Goal: Information Seeking & Learning: Compare options

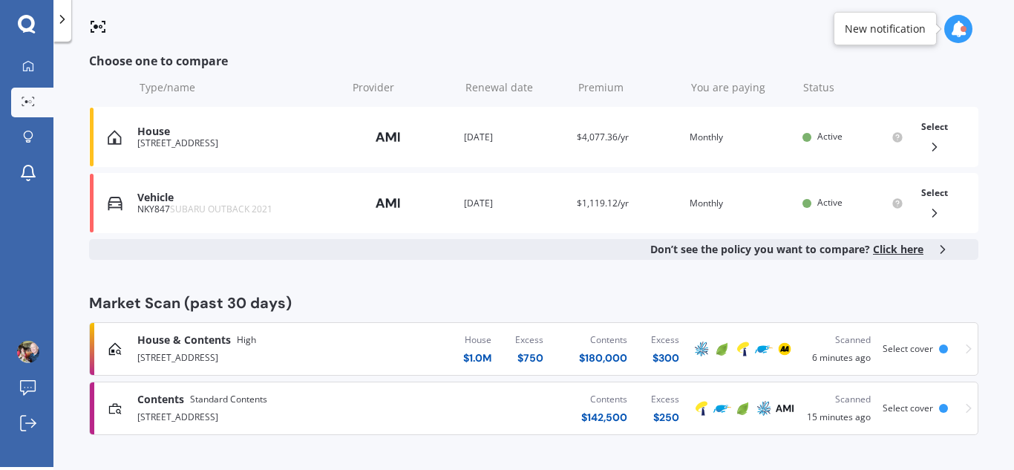
scroll to position [229, 0]
click at [933, 144] on polyline at bounding box center [935, 145] width 4 height 7
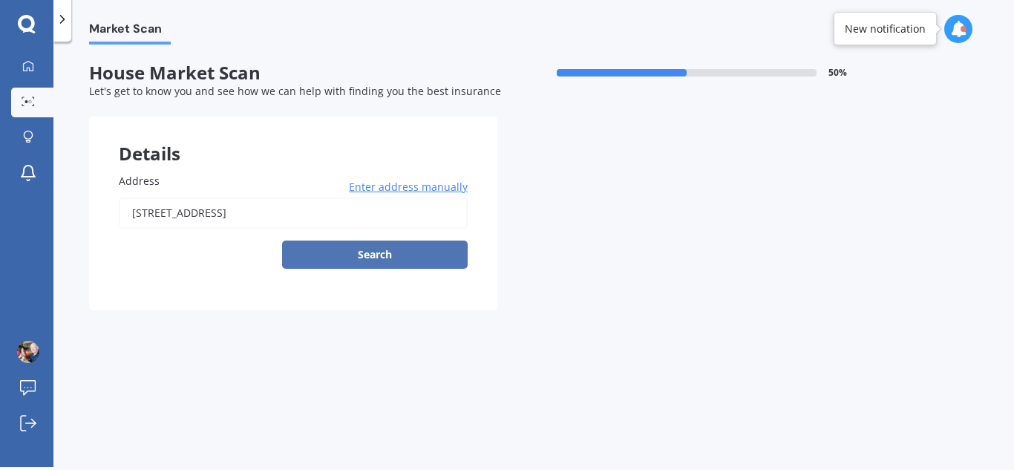
click at [390, 252] on button "Search" at bounding box center [375, 254] width 186 height 28
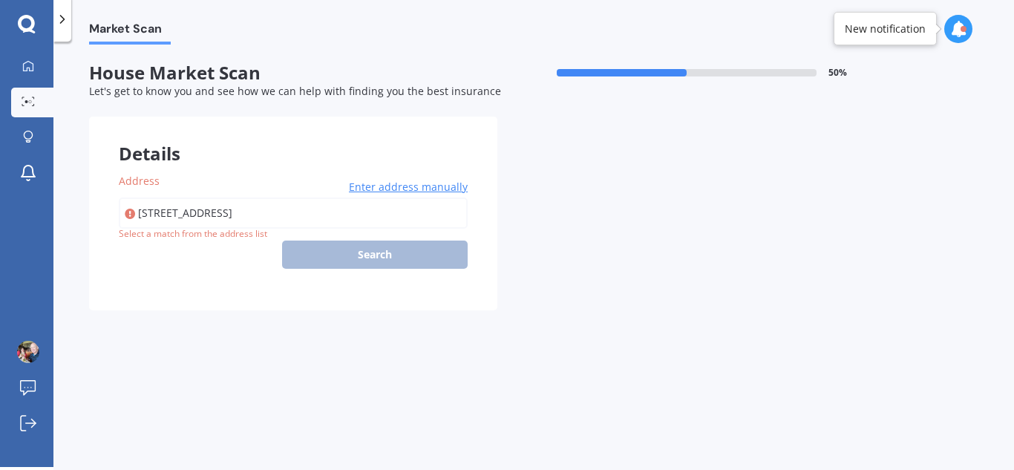
type input "[STREET_ADDRESS]"
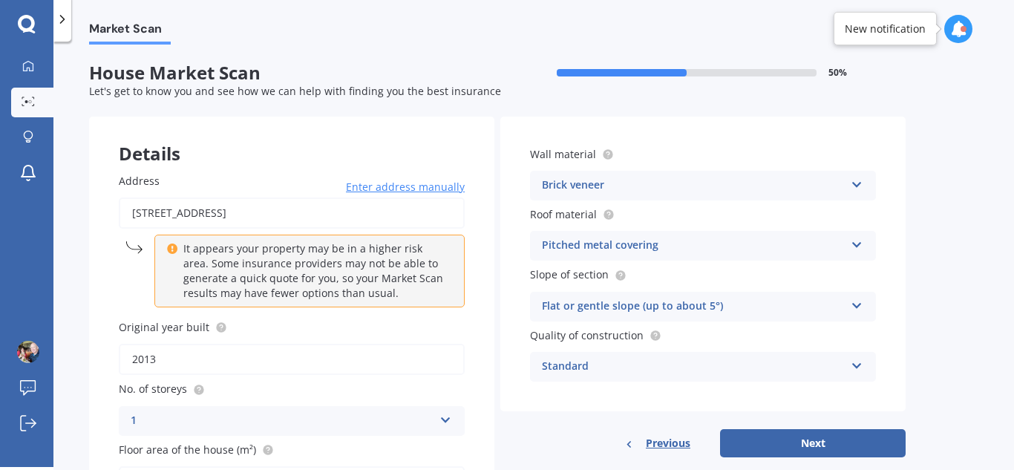
click at [858, 184] on icon at bounding box center [856, 182] width 13 height 10
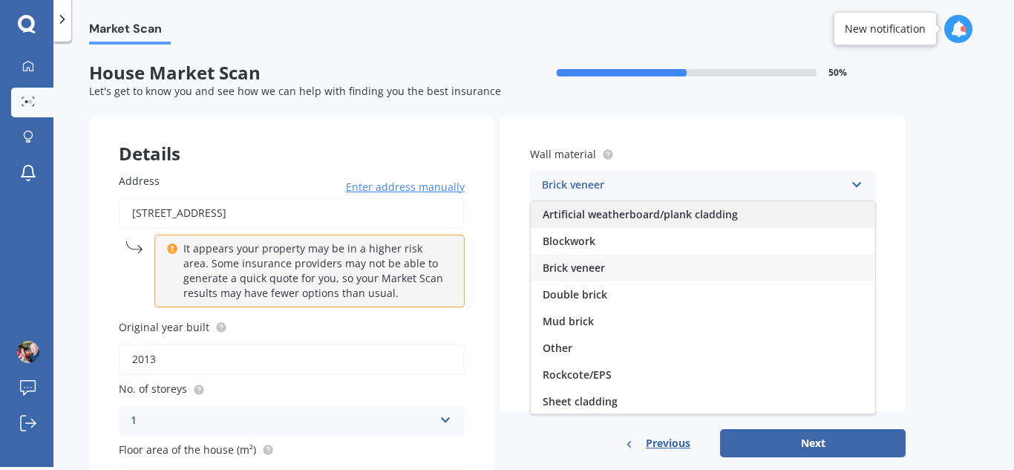
click at [670, 216] on span "Artificial weatherboard/plank cladding" at bounding box center [639, 214] width 195 height 14
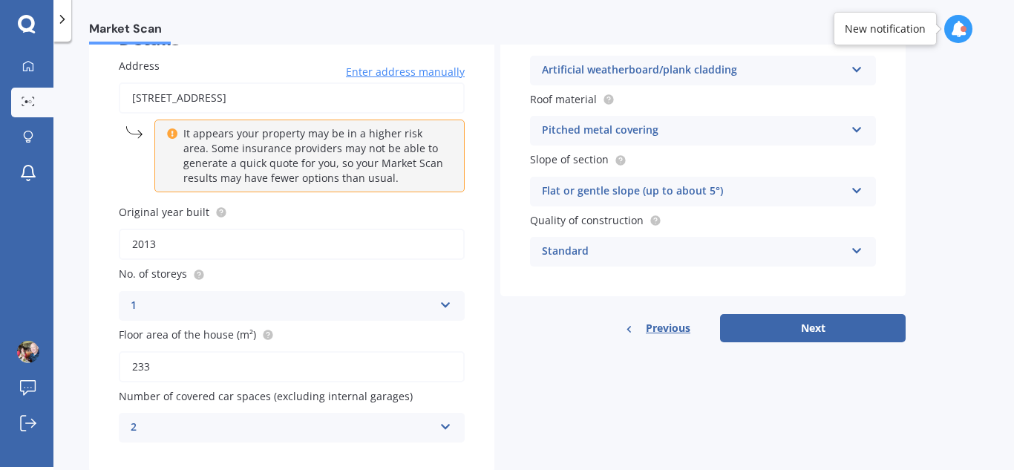
scroll to position [148, 0]
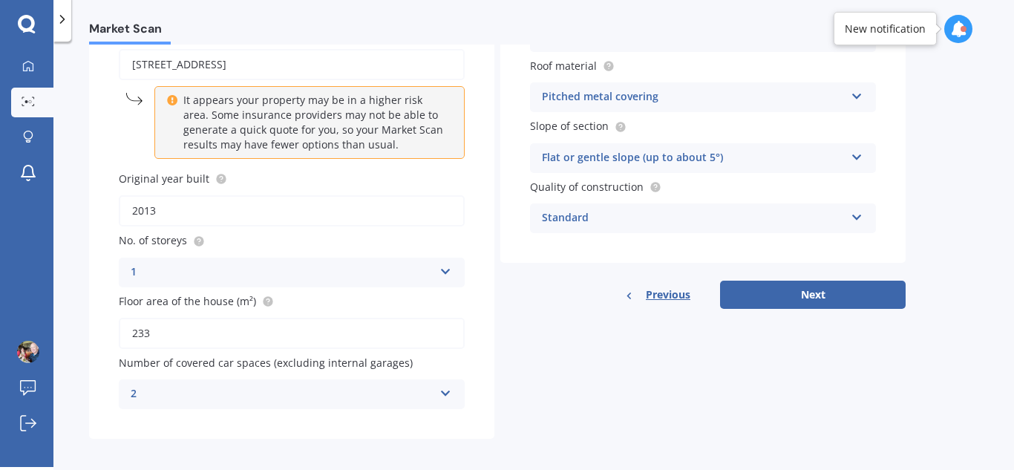
click at [850, 214] on icon at bounding box center [856, 214] width 13 height 10
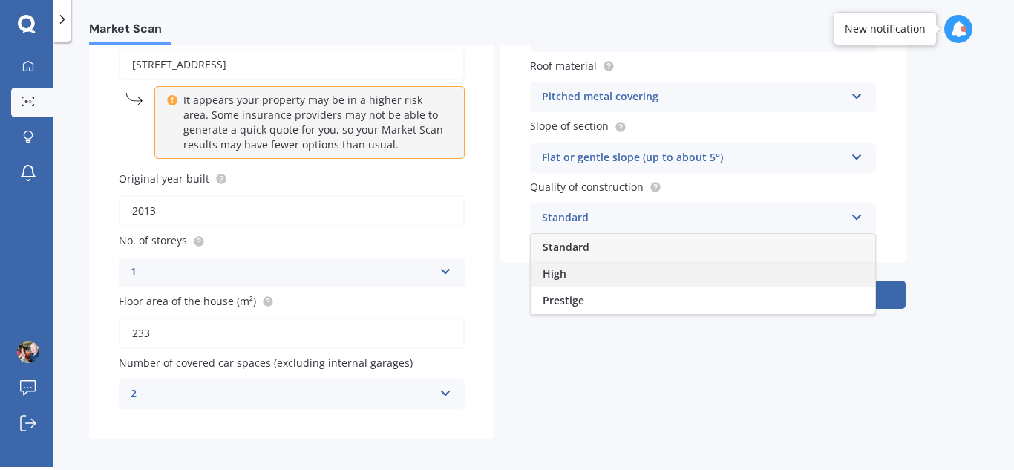
click at [562, 275] on span "High" at bounding box center [554, 273] width 24 height 14
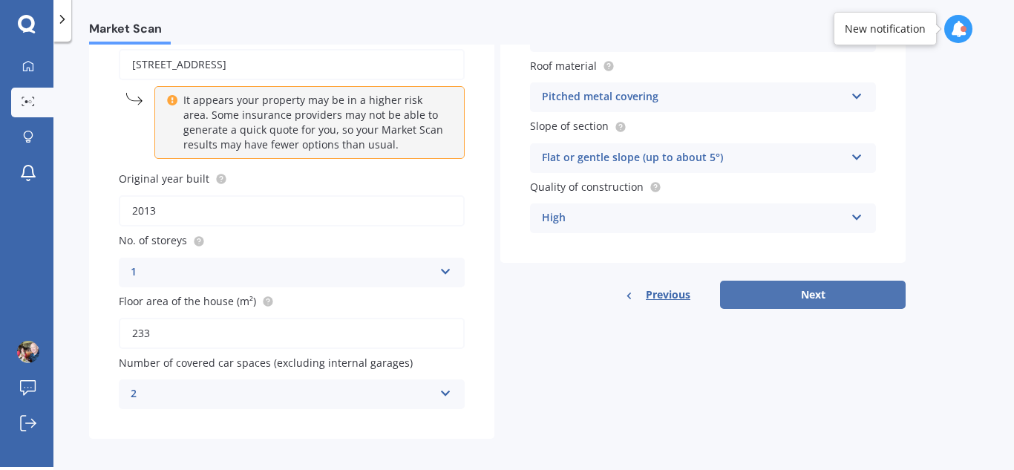
click at [825, 295] on button "Next" at bounding box center [813, 295] width 186 height 28
select select "08"
select select "01"
select select "1955"
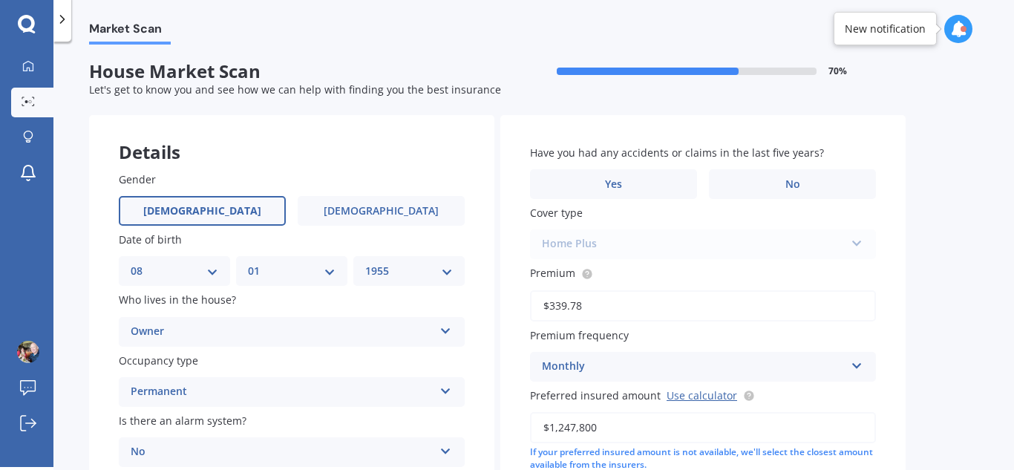
scroll to position [0, 0]
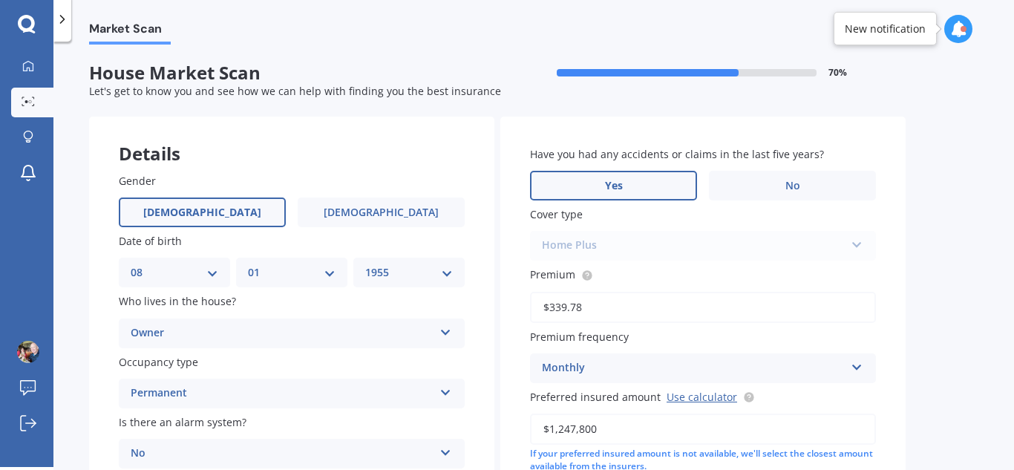
click at [613, 187] on span "Yes" at bounding box center [614, 186] width 18 height 13
click at [0, 0] on input "Yes" at bounding box center [0, 0] width 0 height 0
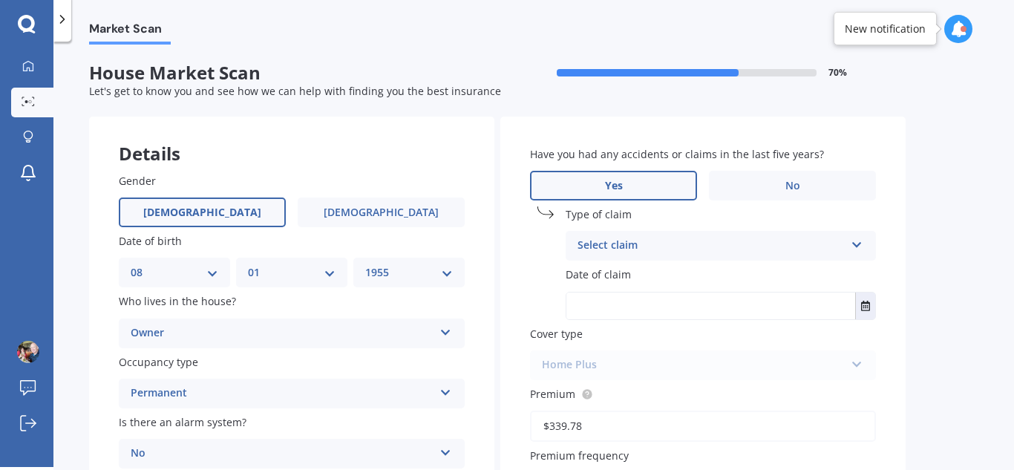
click at [856, 242] on icon at bounding box center [856, 242] width 13 height 10
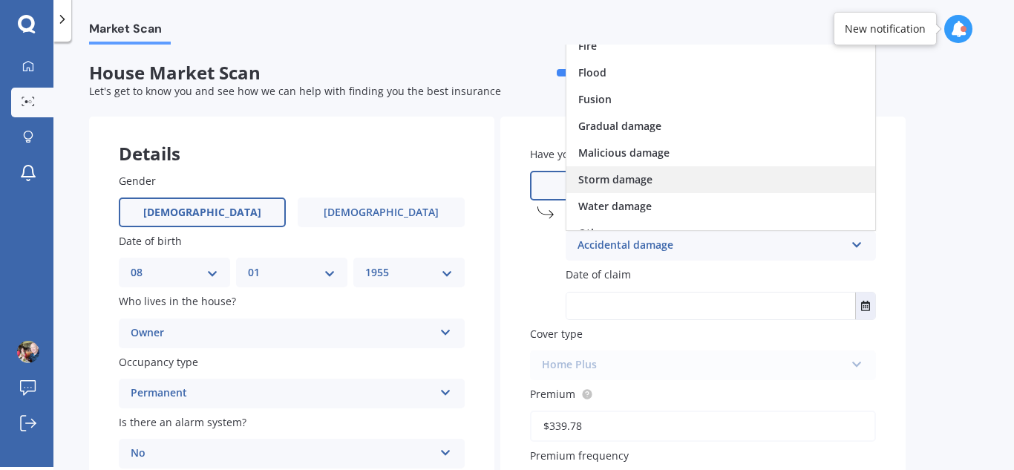
scroll to position [108, 0]
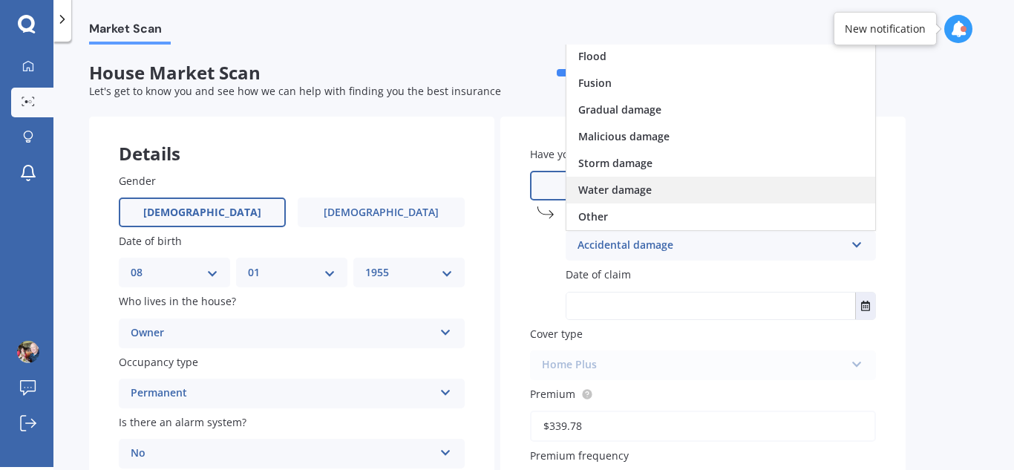
click at [643, 187] on span "Water damage" at bounding box center [614, 190] width 73 height 14
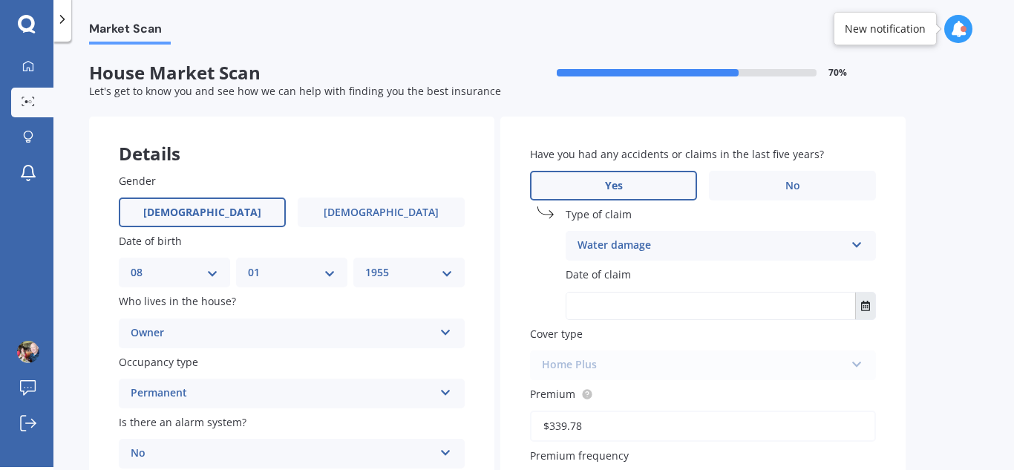
click at [871, 304] on button "Select date" at bounding box center [865, 305] width 20 height 27
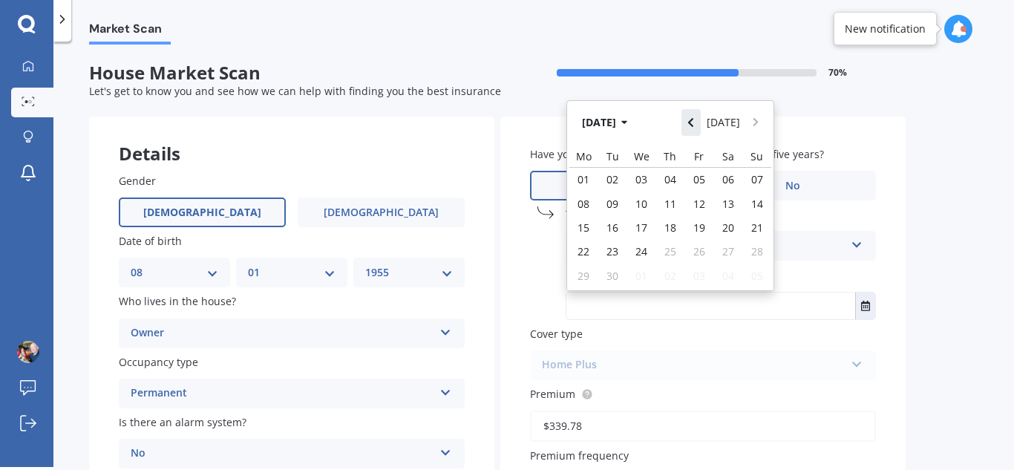
click at [692, 122] on icon "Navigate back" at bounding box center [690, 122] width 5 height 9
click at [617, 249] on span "22" at bounding box center [612, 251] width 12 height 14
type input "[DATE]"
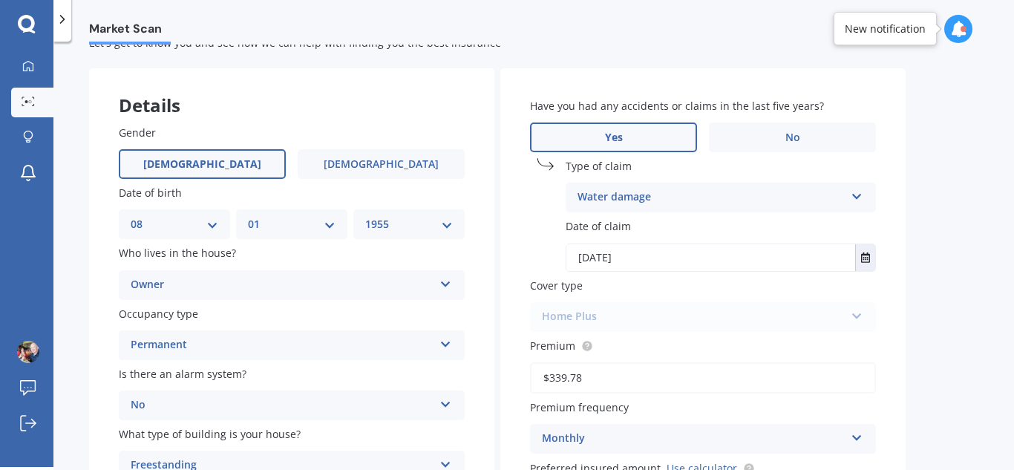
scroll to position [74, 0]
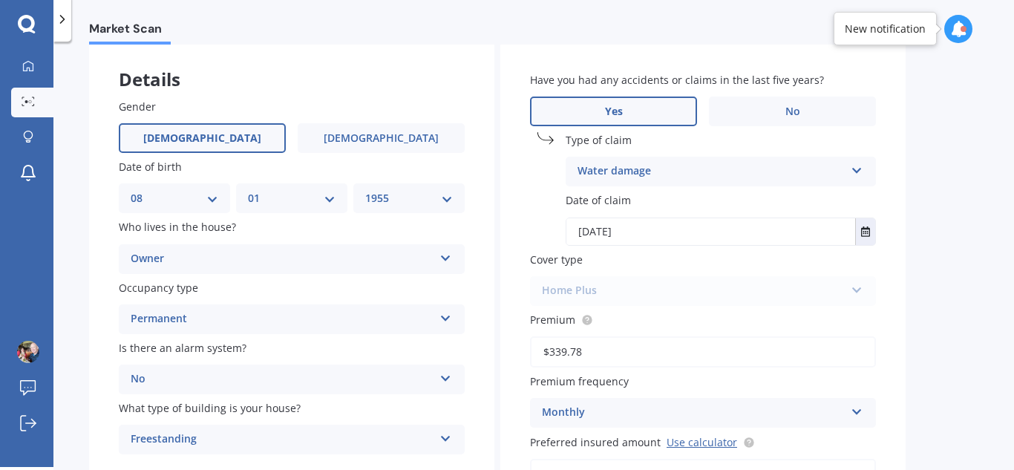
click at [563, 289] on div "Home Plus Premier House Market Value House Home Plus" at bounding box center [703, 291] width 346 height 30
click at [859, 291] on div "Home Plus Premier House Market Value House Home Plus" at bounding box center [703, 291] width 346 height 30
click at [856, 289] on div "Home Plus Premier House Market Value House Home Plus" at bounding box center [703, 291] width 346 height 30
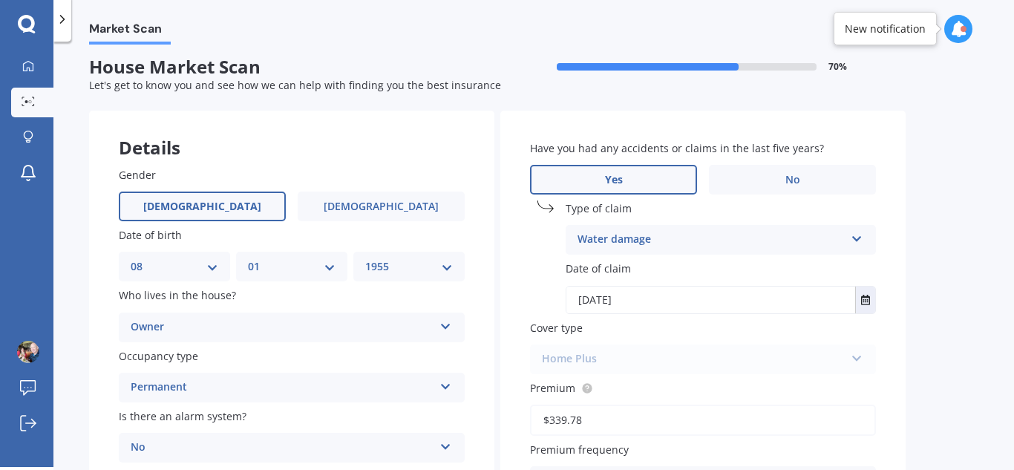
scroll to position [0, 0]
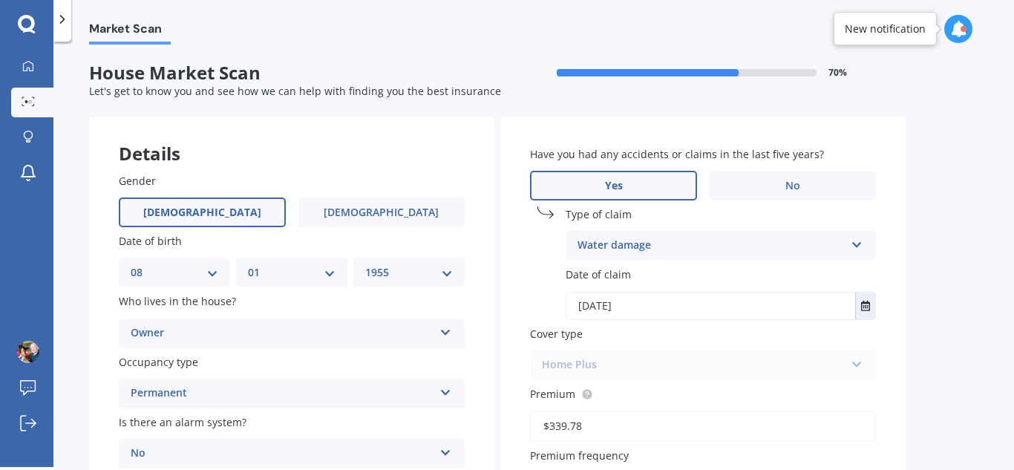
click at [625, 180] on label "Yes" at bounding box center [613, 186] width 167 height 30
click at [0, 0] on input "Yes" at bounding box center [0, 0] width 0 height 0
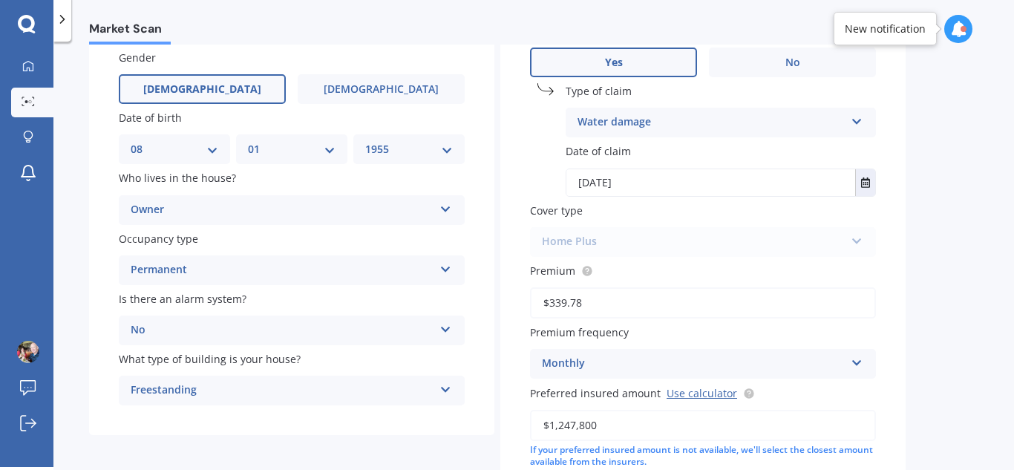
scroll to position [148, 0]
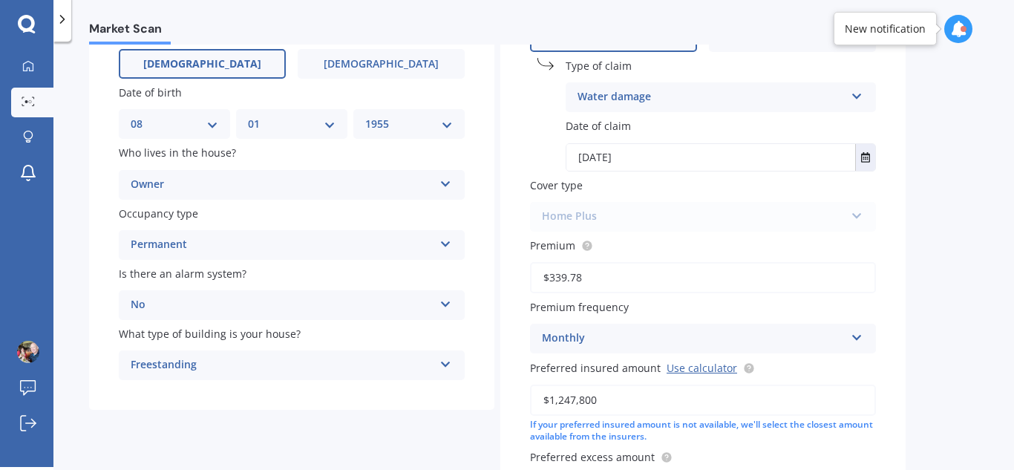
click at [857, 96] on icon at bounding box center [856, 93] width 13 height 10
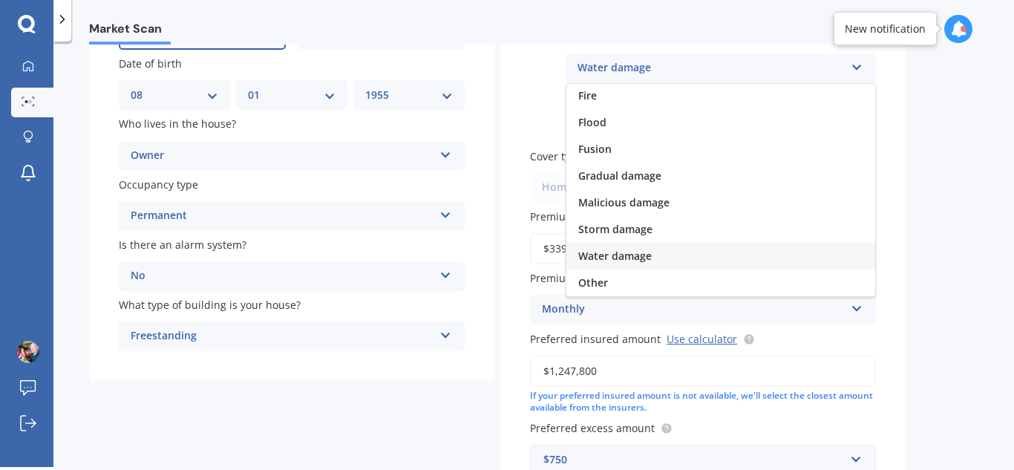
scroll to position [223, 0]
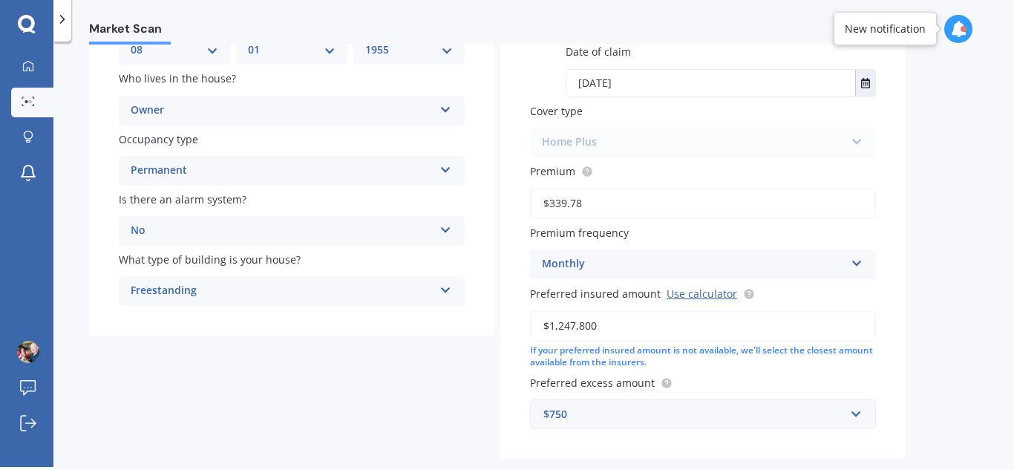
click at [940, 201] on div "Market Scan House Market Scan 70 % Let's get to know you and see how we can hel…" at bounding box center [533, 257] width 960 height 425
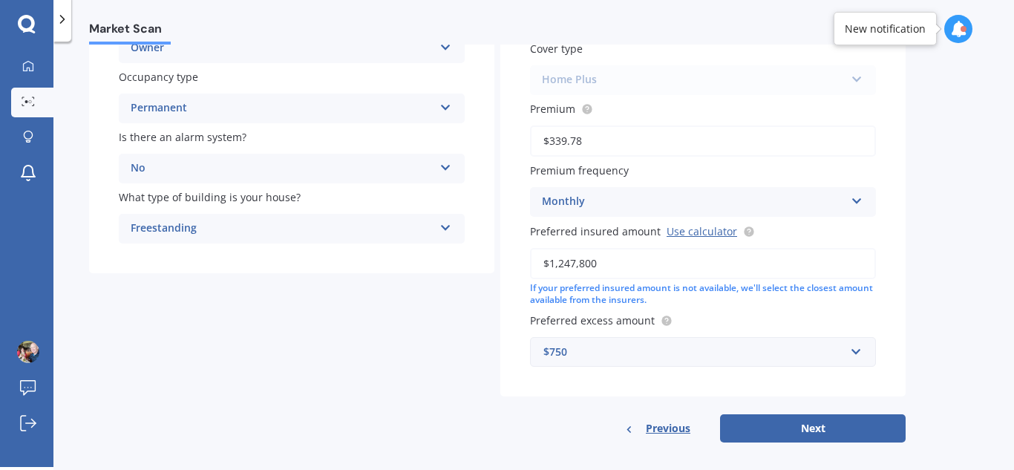
scroll to position [297, 0]
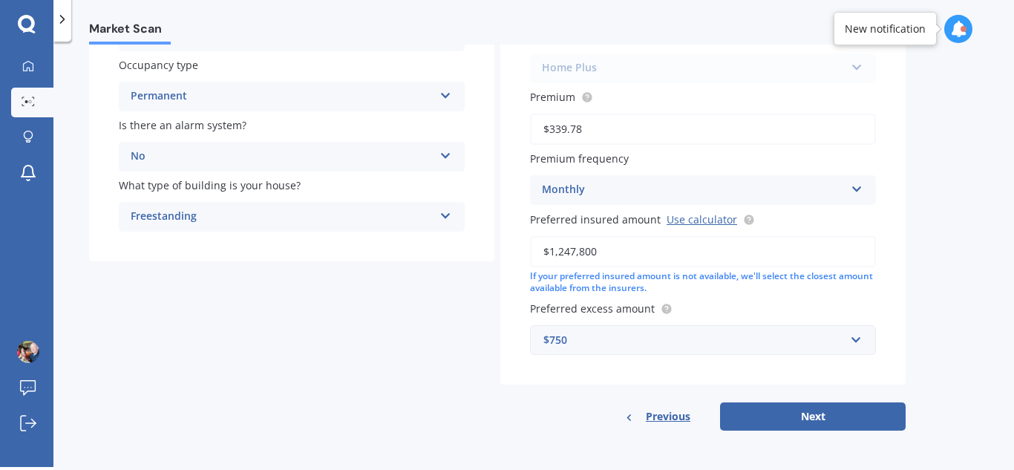
click at [564, 252] on input "$1,247,800" at bounding box center [703, 251] width 346 height 31
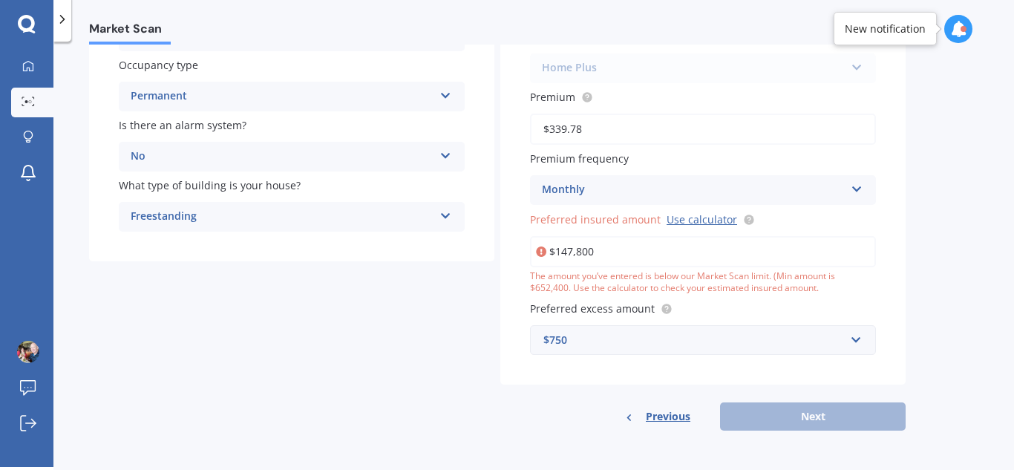
click at [593, 254] on input "$147,800" at bounding box center [703, 251] width 346 height 31
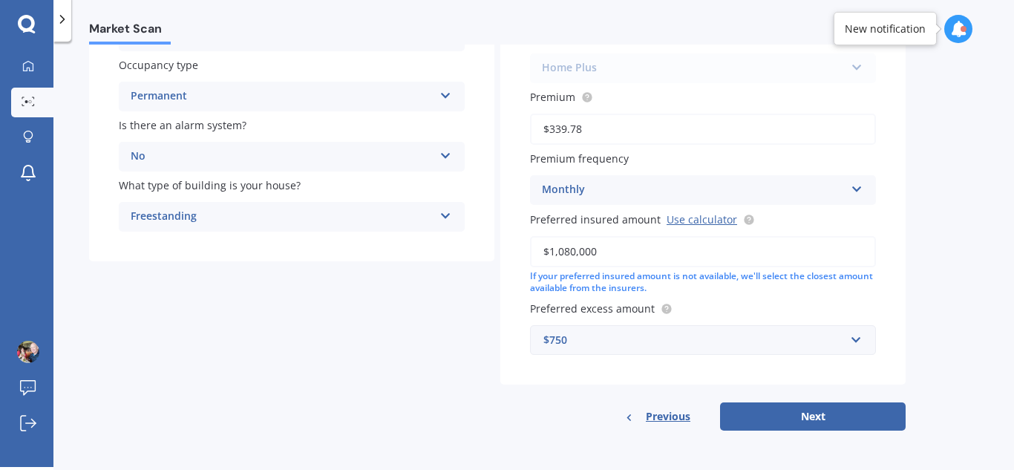
type input "$1,080,000"
click at [718, 292] on div "If your preferred insured amount is not available, we'll select the closest amo…" at bounding box center [703, 282] width 346 height 25
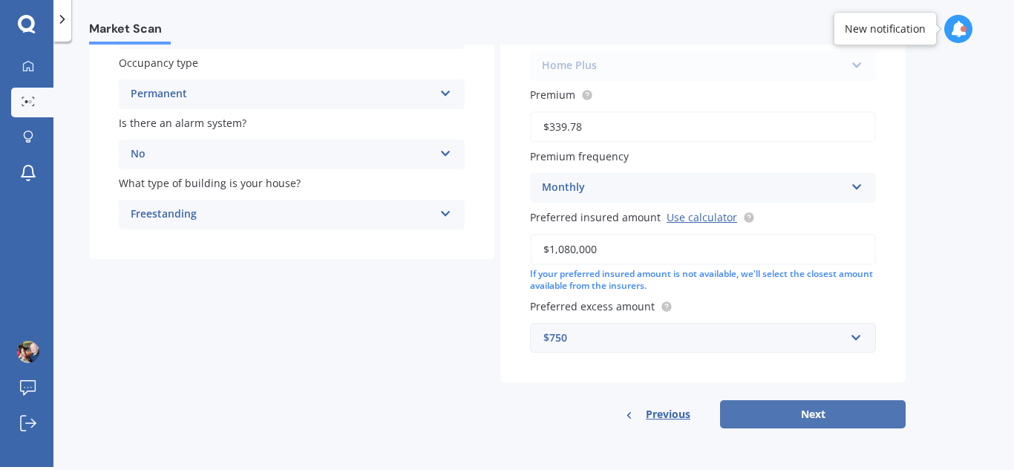
click at [791, 409] on button "Next" at bounding box center [813, 414] width 186 height 28
select select "08"
select select "01"
select select "1955"
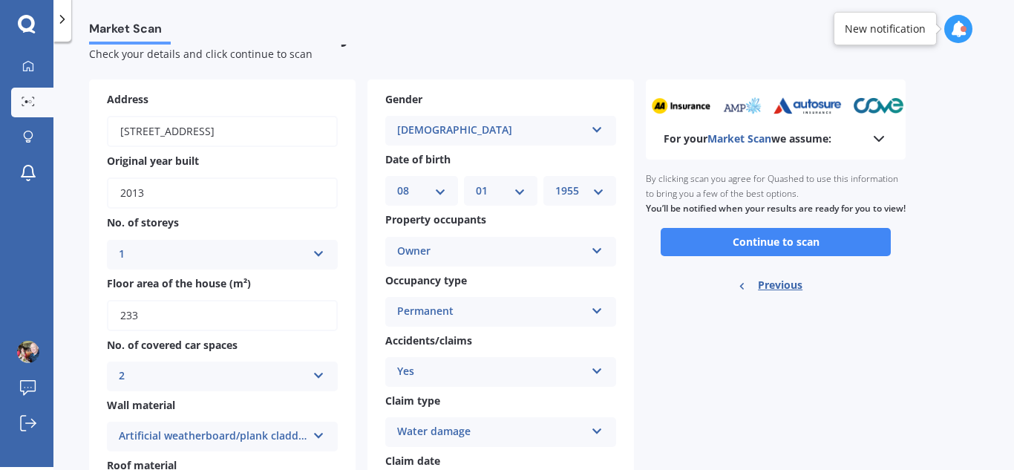
scroll to position [0, 0]
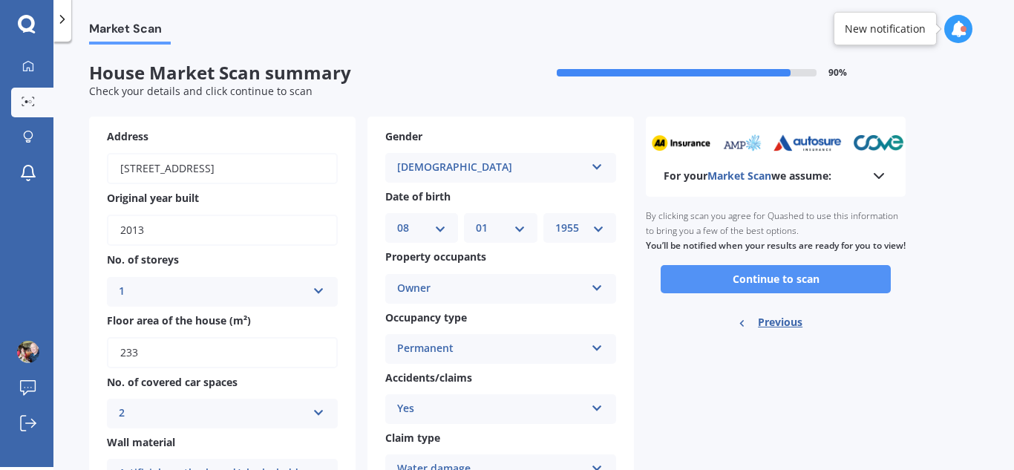
click at [777, 293] on button "Continue to scan" at bounding box center [775, 279] width 230 height 28
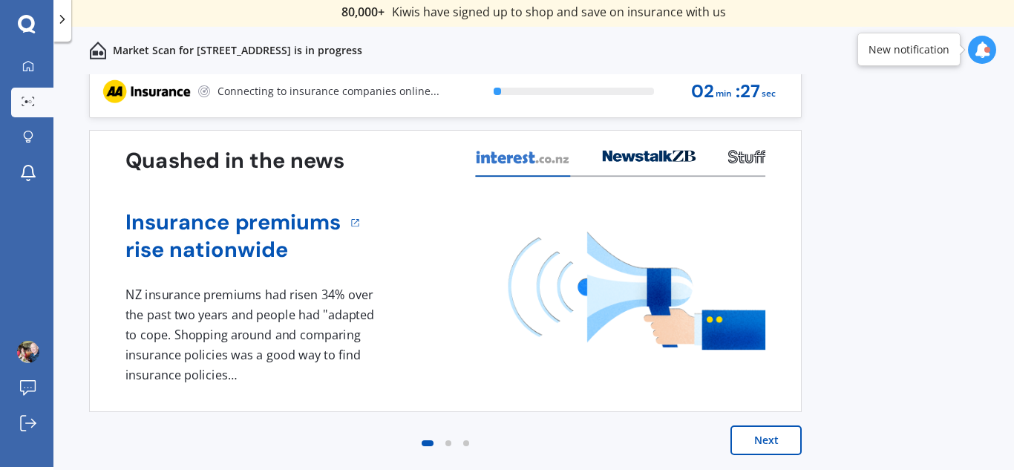
scroll to position [13, 0]
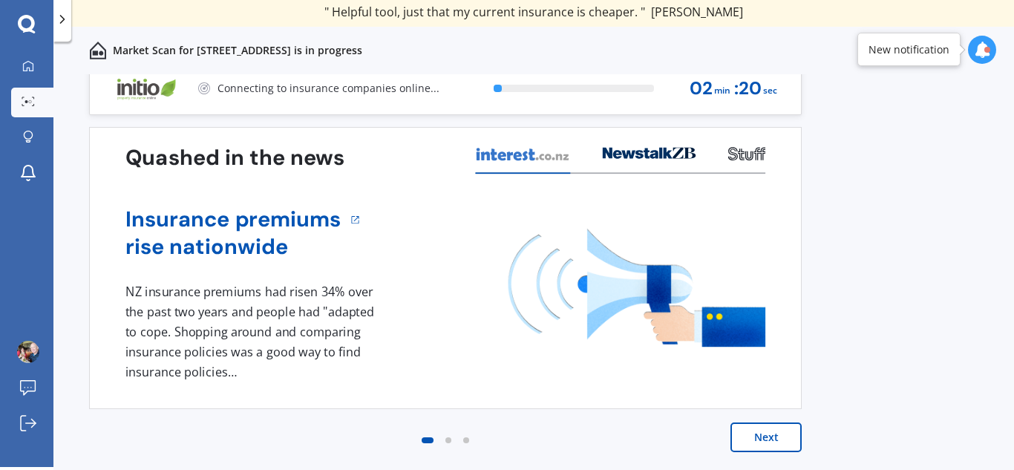
click at [768, 433] on button "Next" at bounding box center [765, 437] width 71 height 30
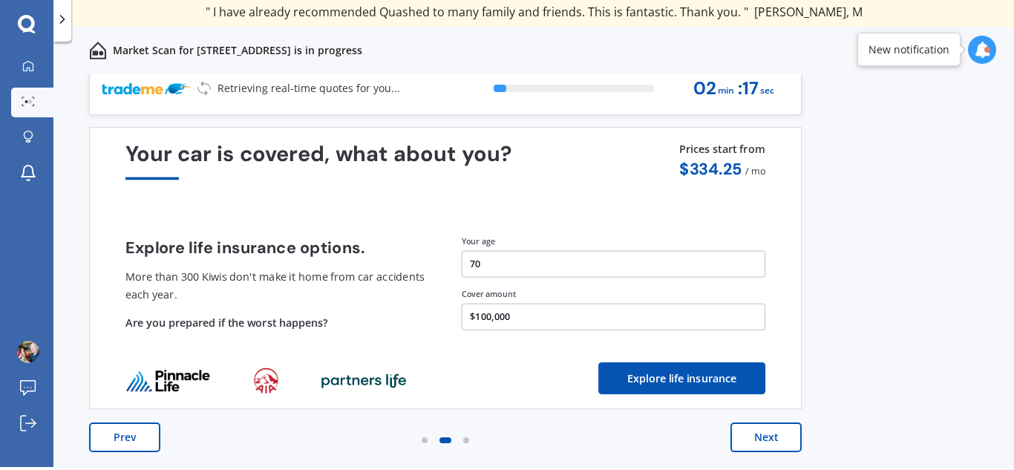
click at [764, 436] on button "Next" at bounding box center [765, 437] width 71 height 30
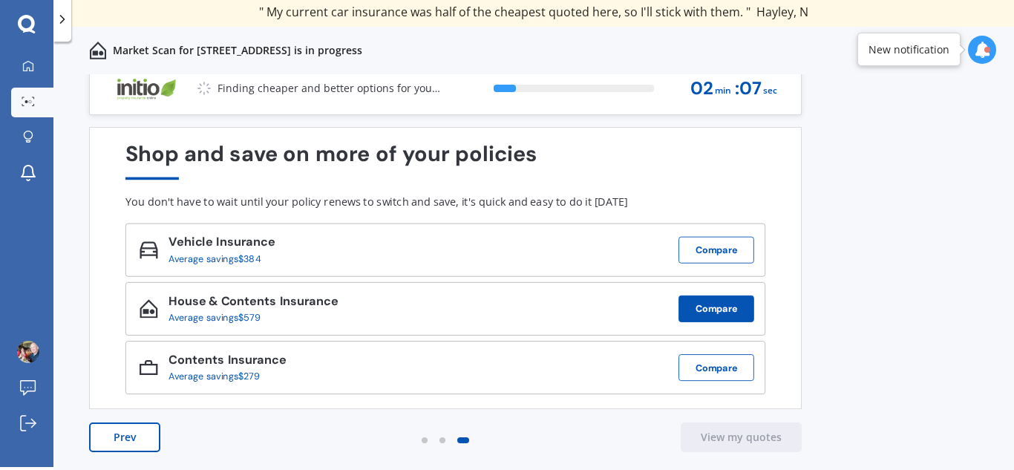
click at [741, 310] on button "Compare" at bounding box center [716, 308] width 76 height 27
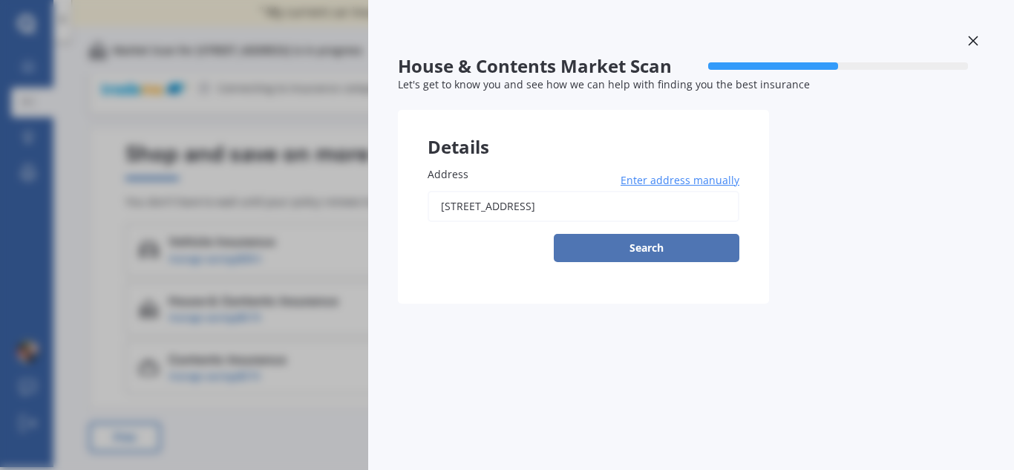
click at [683, 258] on button "Search" at bounding box center [647, 248] width 186 height 28
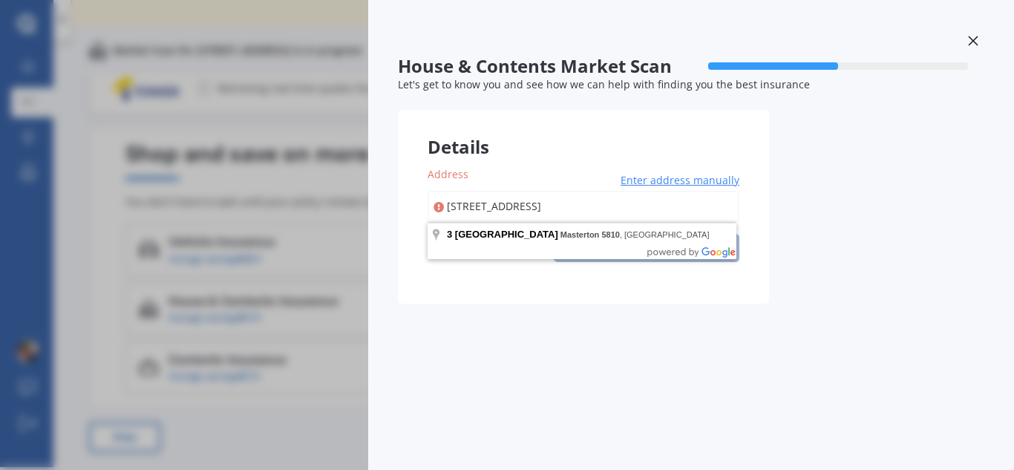
click at [981, 40] on div at bounding box center [973, 43] width 22 height 26
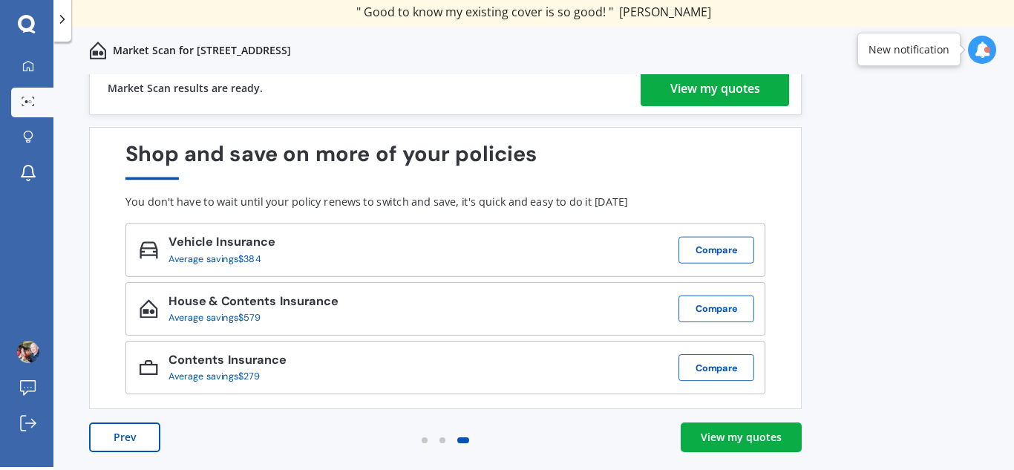
click at [755, 432] on div "View my quotes" at bounding box center [741, 437] width 81 height 15
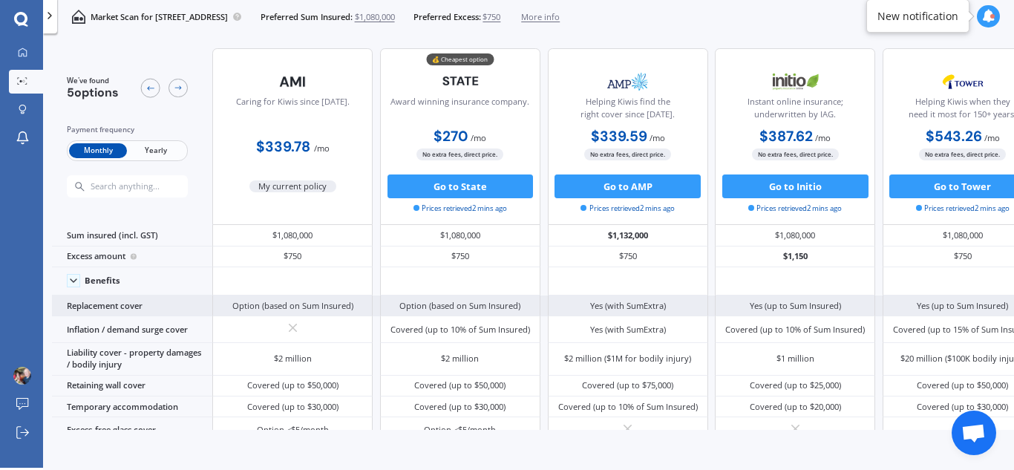
click at [163, 151] on span "Yearly" at bounding box center [156, 151] width 58 height 16
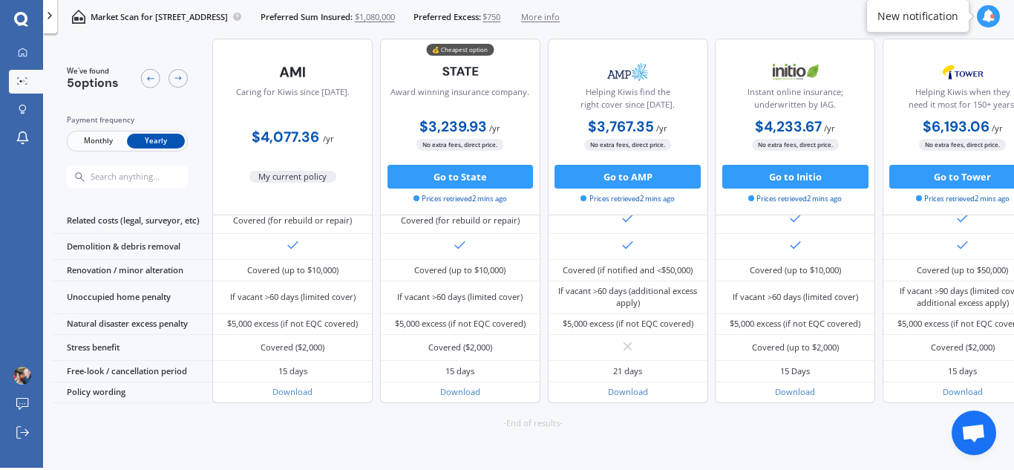
scroll to position [547, 0]
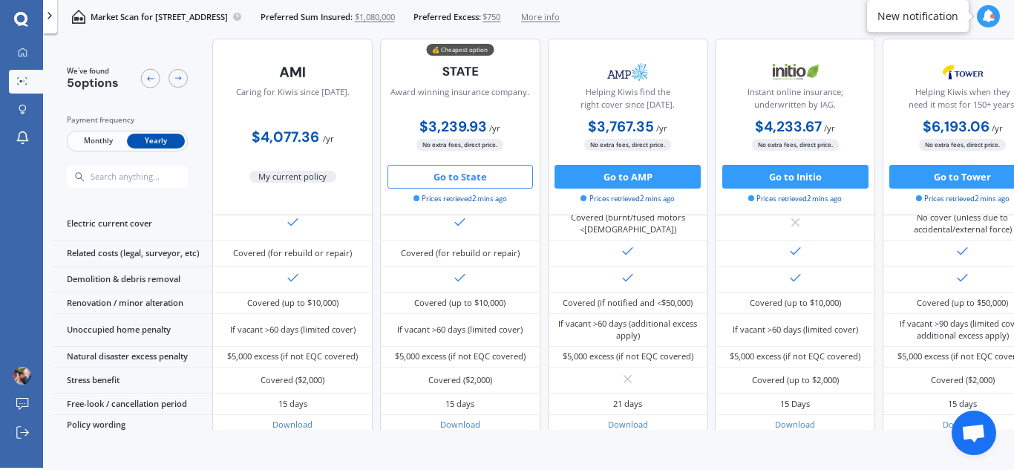
click at [465, 174] on button "Go to State" at bounding box center [460, 177] width 146 height 24
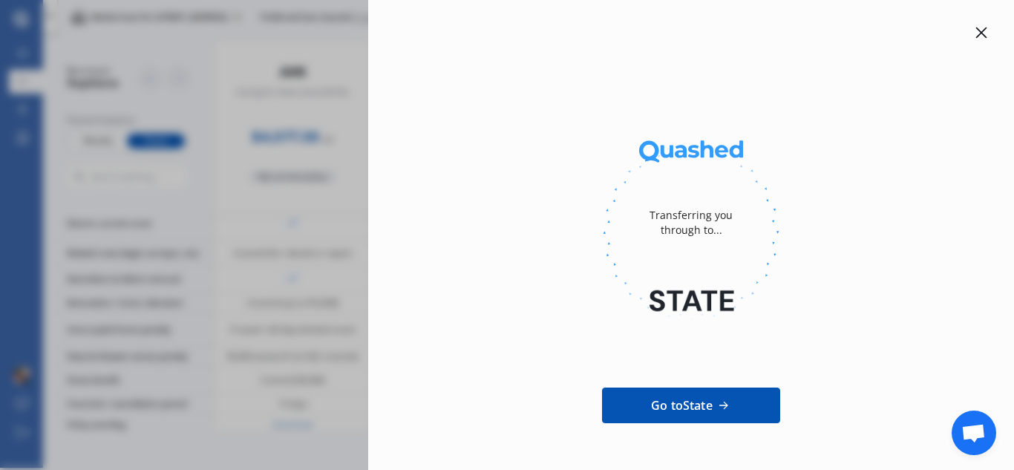
click at [457, 238] on div at bounding box center [691, 232] width 598 height 203
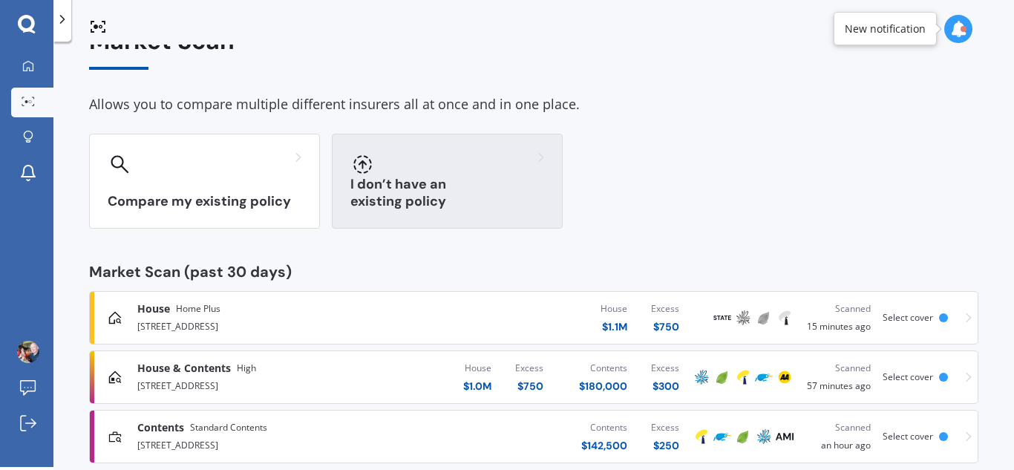
scroll to position [64, 0]
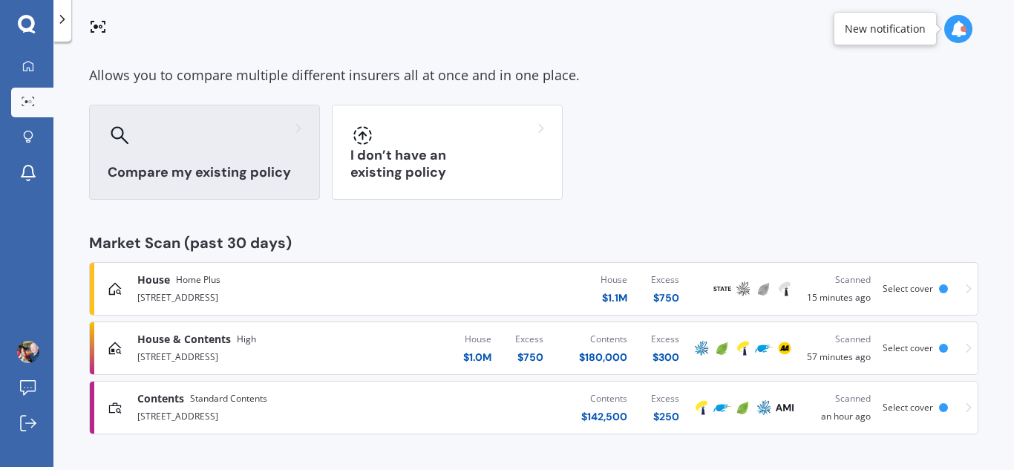
click at [211, 167] on h3 "Compare my existing policy" at bounding box center [205, 172] width 194 height 17
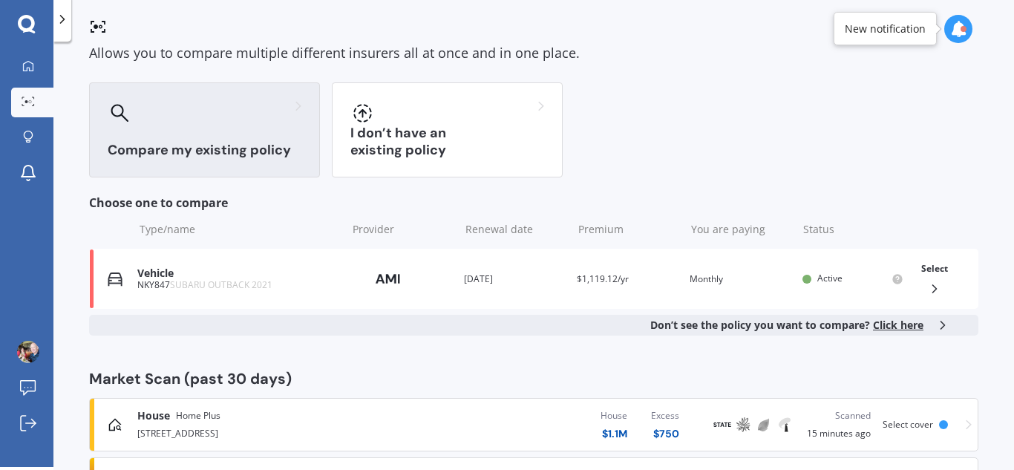
scroll to position [73, 0]
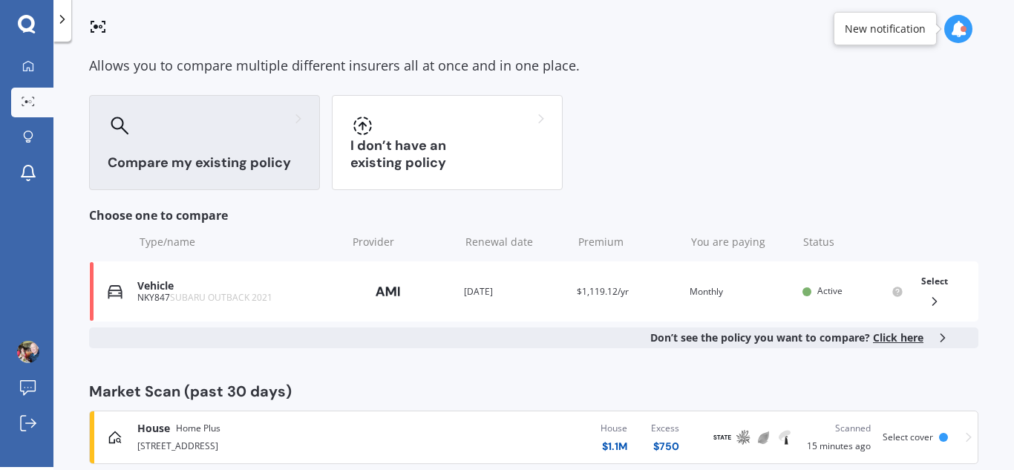
click at [235, 164] on h3 "Compare my existing policy" at bounding box center [205, 162] width 194 height 17
click at [298, 157] on h3 "Compare my existing policy" at bounding box center [205, 162] width 194 height 17
click at [24, 67] on icon at bounding box center [28, 65] width 10 height 10
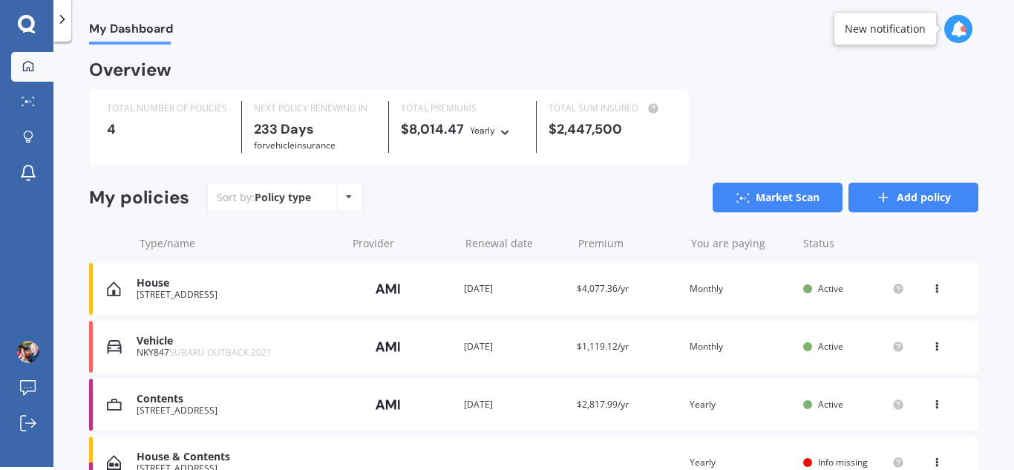
click at [906, 202] on link "Add policy" at bounding box center [913, 198] width 130 height 30
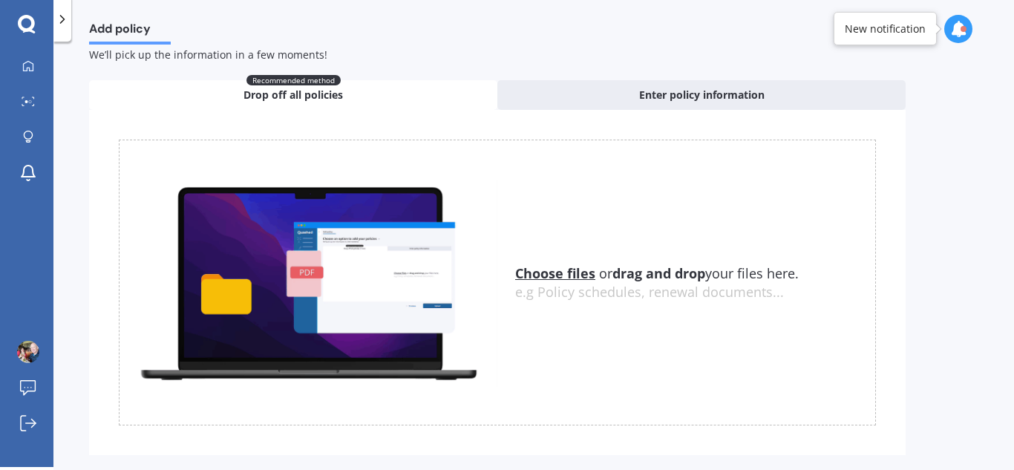
scroll to position [72, 0]
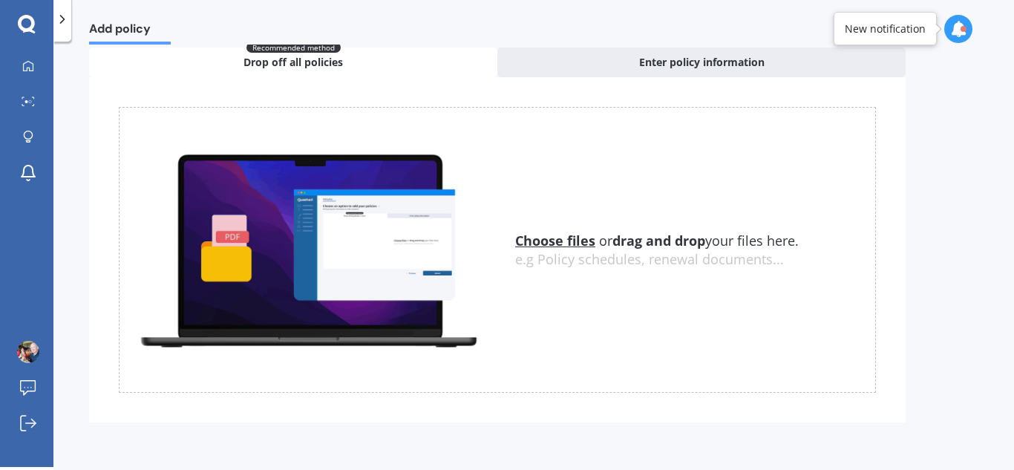
click at [555, 245] on u "Choose files" at bounding box center [555, 241] width 80 height 18
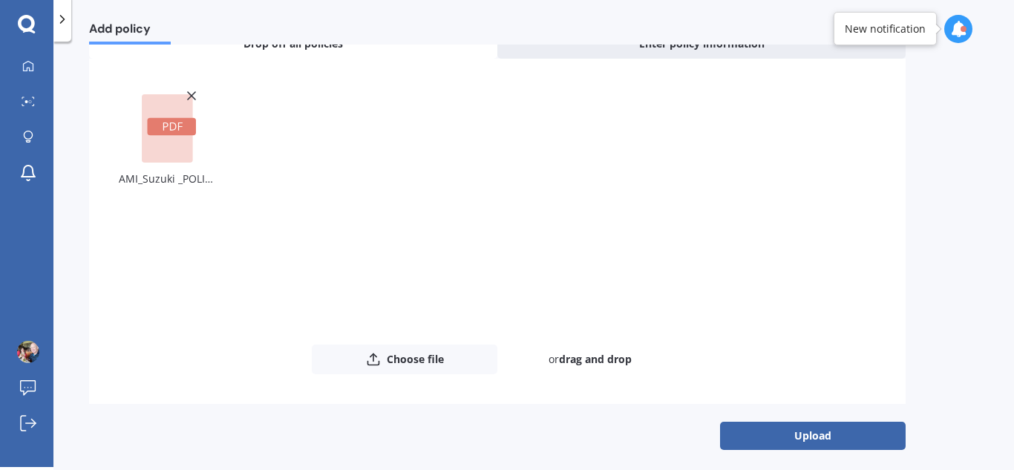
scroll to position [100, 0]
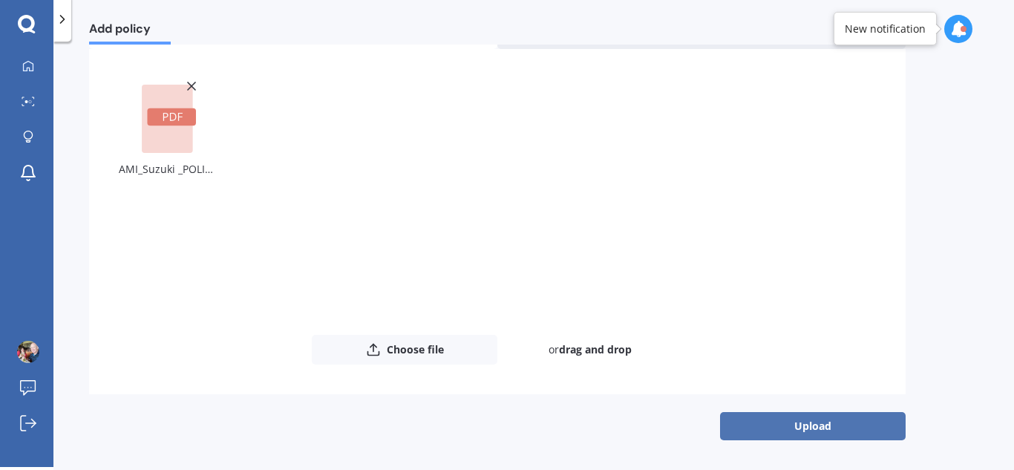
click at [806, 418] on button "Upload" at bounding box center [813, 426] width 186 height 28
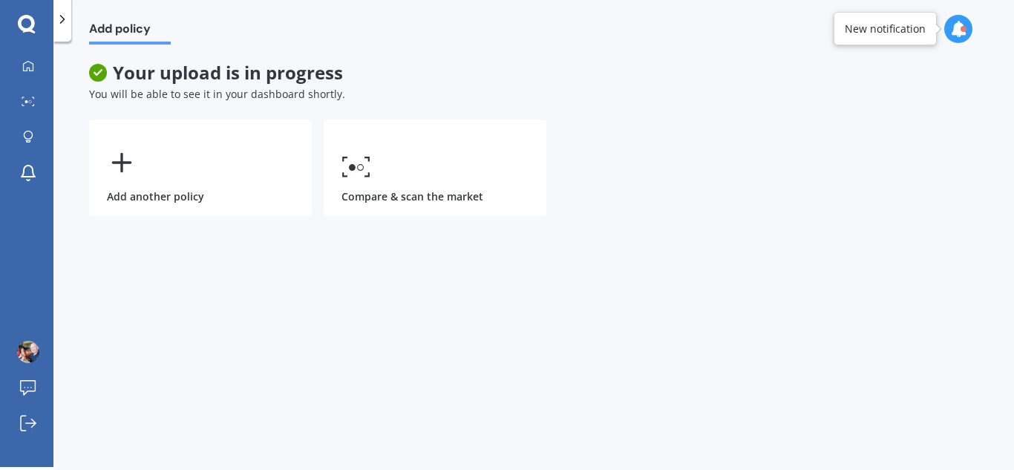
scroll to position [0, 0]
click at [28, 62] on icon at bounding box center [28, 66] width 12 height 12
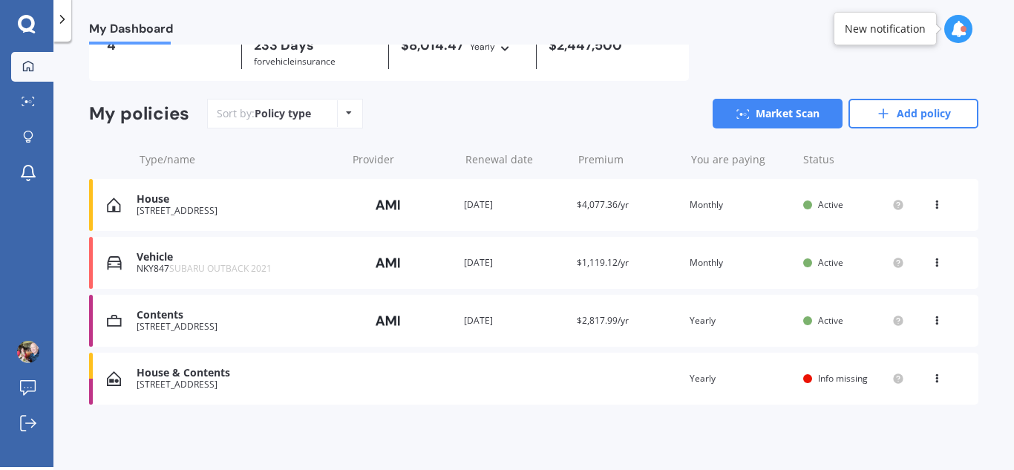
scroll to position [85, 0]
click at [931, 378] on icon at bounding box center [936, 375] width 10 height 9
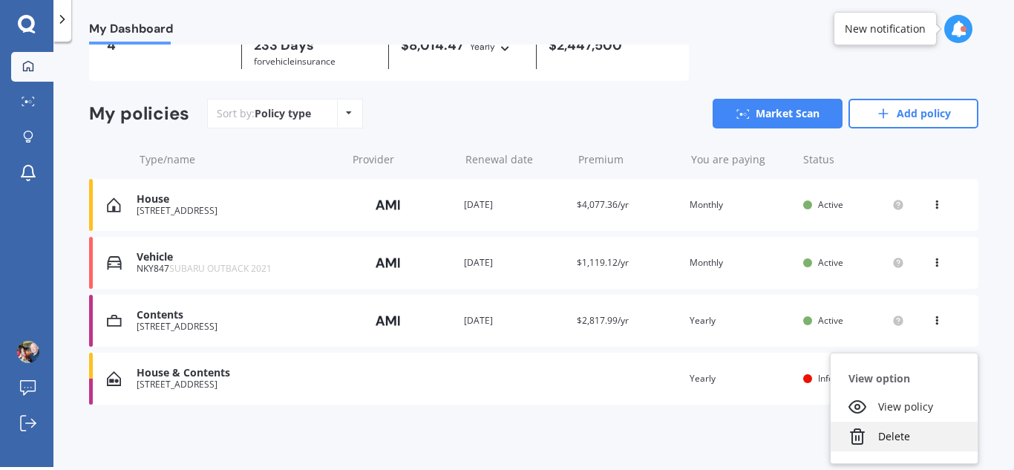
click at [895, 435] on div "Delete" at bounding box center [903, 437] width 147 height 30
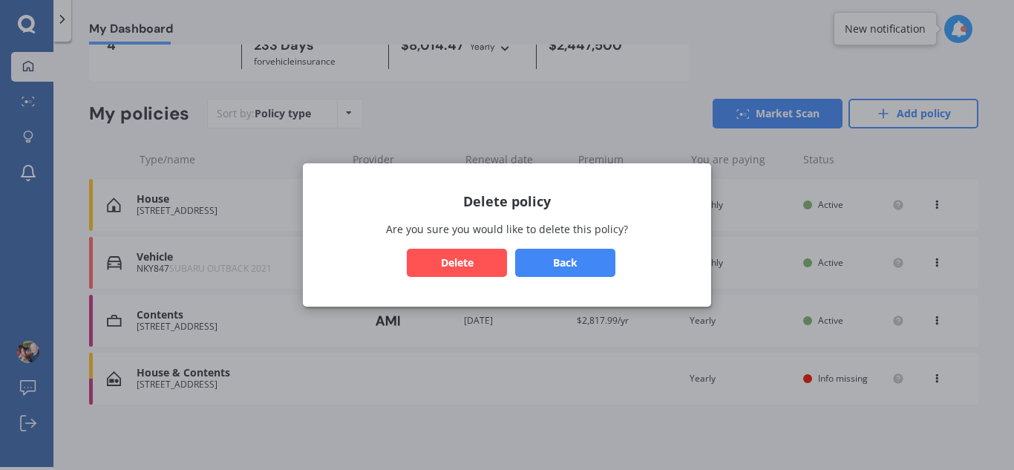
click at [445, 263] on button "Delete" at bounding box center [457, 263] width 100 height 28
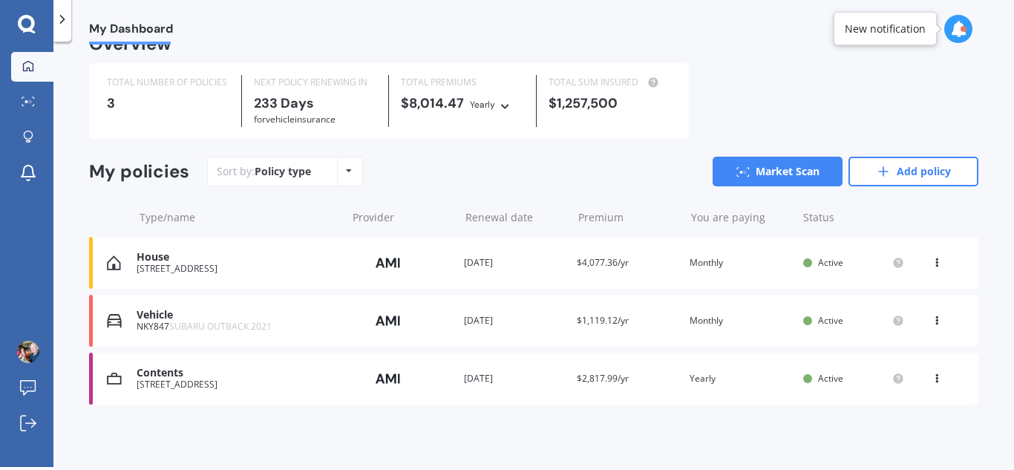
click at [931, 380] on icon at bounding box center [936, 375] width 10 height 9
click at [683, 430] on div "Overview TOTAL NUMBER OF POLICIES 3 NEXT POLICY RENEWING [DATE] for Vehicle ins…" at bounding box center [533, 238] width 889 height 404
click at [876, 166] on icon at bounding box center [883, 171] width 15 height 15
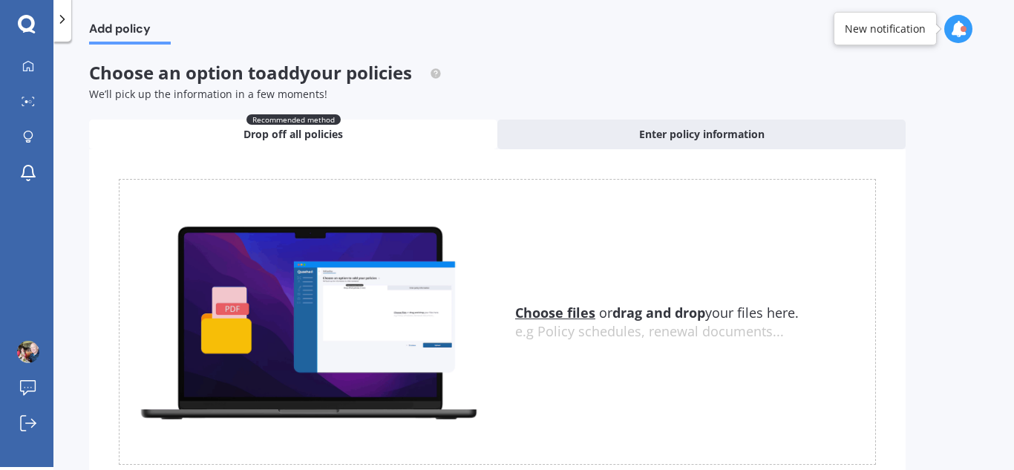
click at [565, 314] on u "Choose files" at bounding box center [555, 313] width 80 height 18
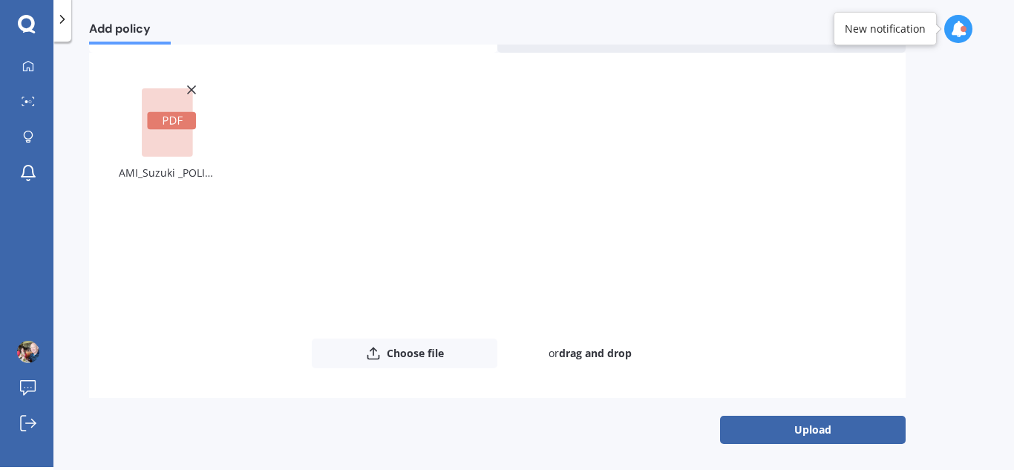
scroll to position [100, 0]
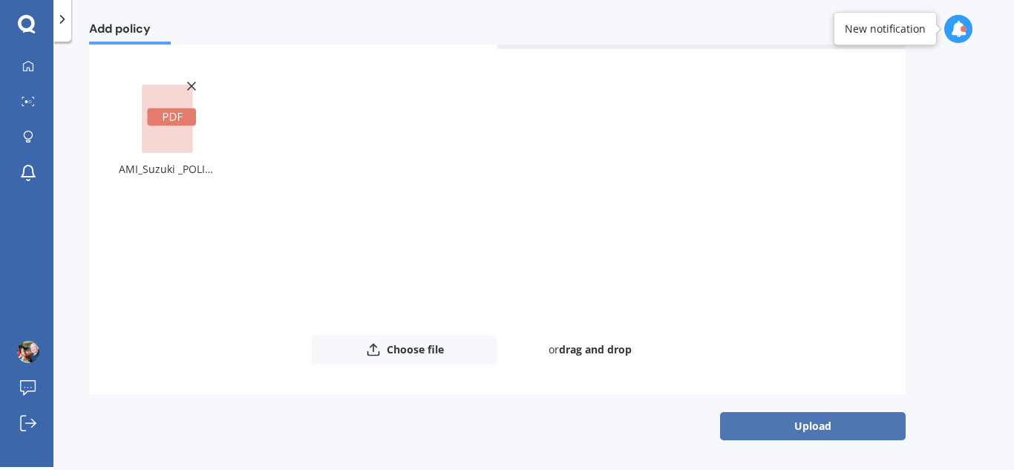
click at [821, 423] on button "Upload" at bounding box center [813, 426] width 186 height 28
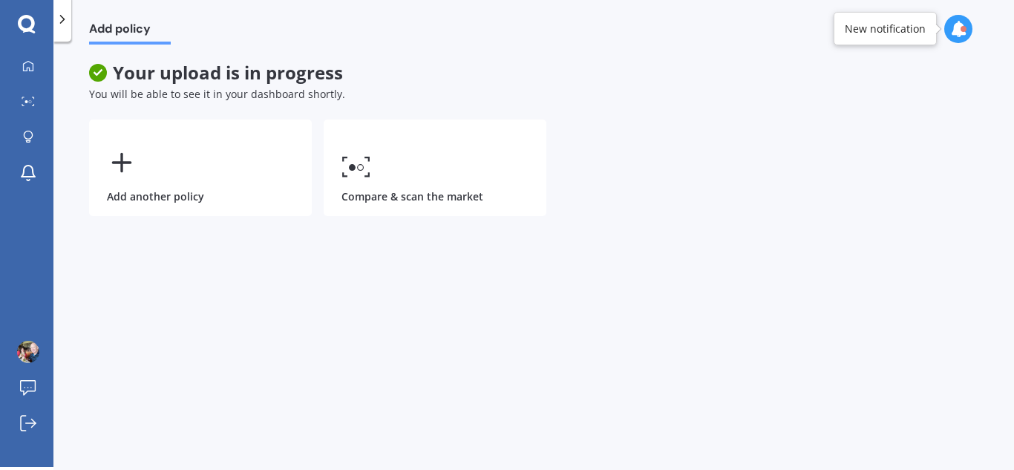
scroll to position [0, 0]
click at [26, 63] on icon at bounding box center [28, 66] width 12 height 12
